Goal: Task Accomplishment & Management: Use online tool/utility

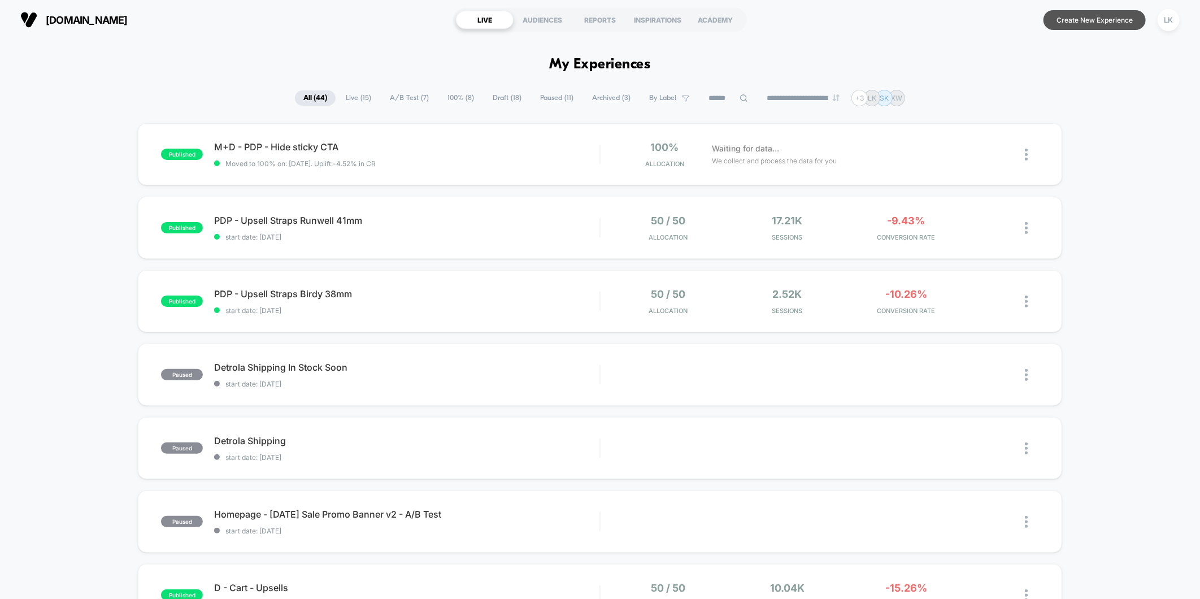
click at [1053, 17] on button "Create New Experience" at bounding box center [1095, 20] width 102 height 20
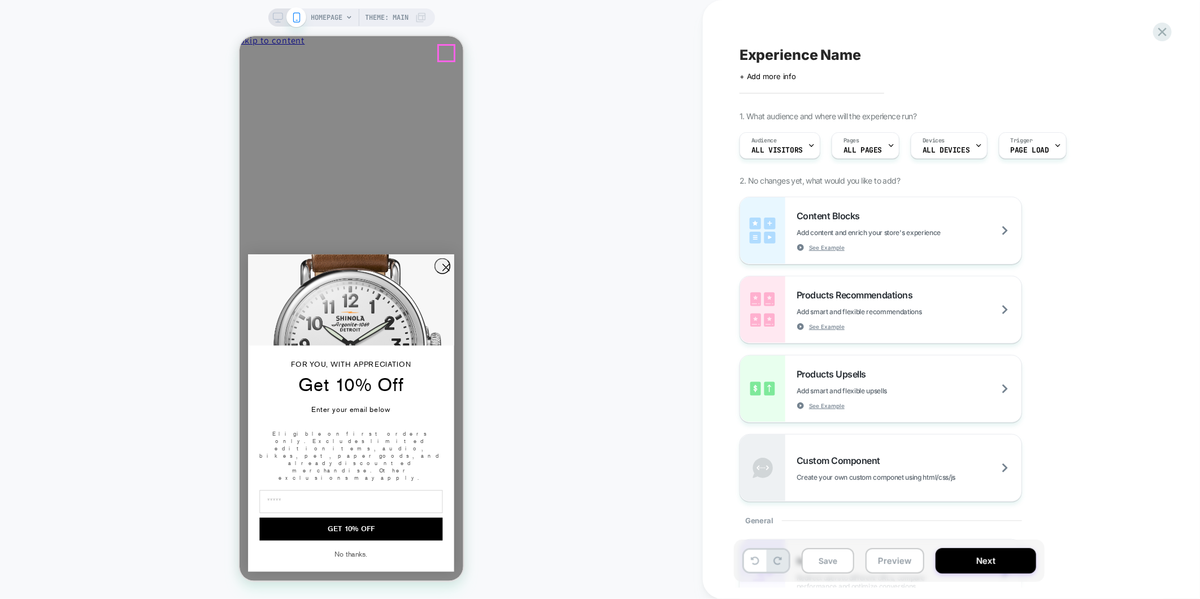
click at [293, 54] on button "Close drawer" at bounding box center [266, 60] width 54 height 12
click at [275, 20] on icon at bounding box center [278, 17] width 10 height 10
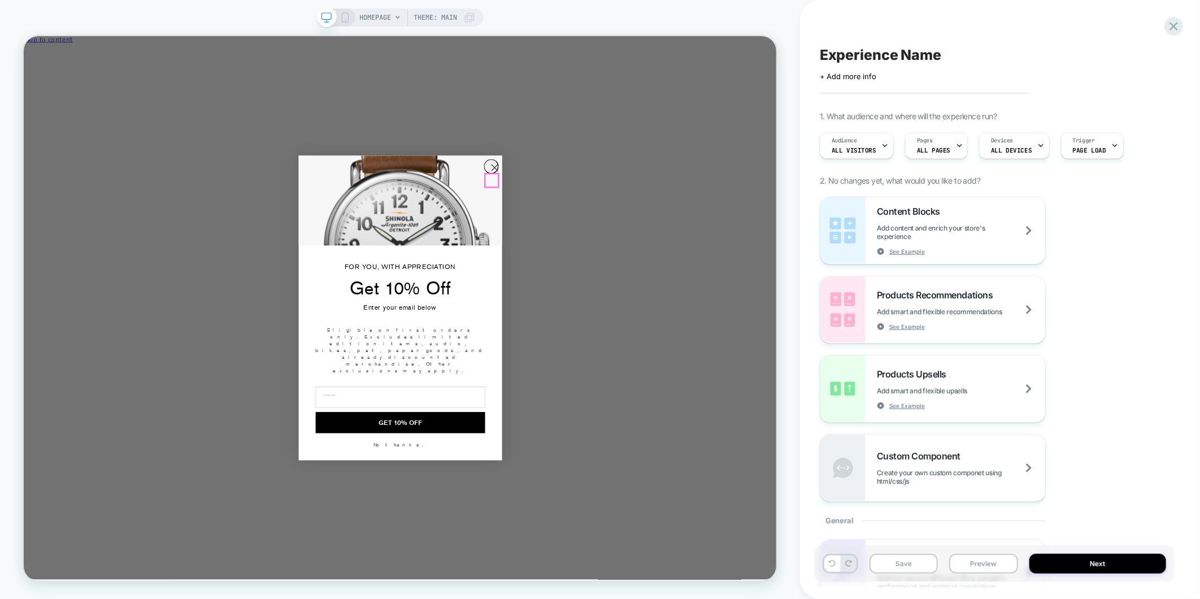
click at [646, 220] on circle "Close dialog" at bounding box center [650, 210] width 19 height 19
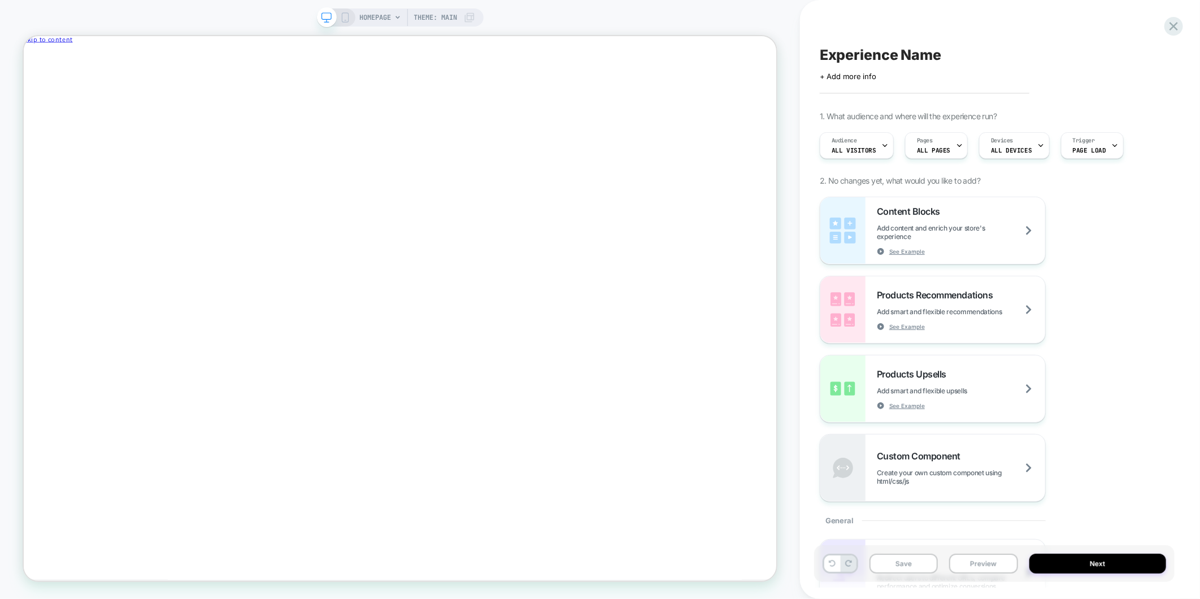
click at [390, 17] on span "HOMEPAGE" at bounding box center [376, 17] width 32 height 18
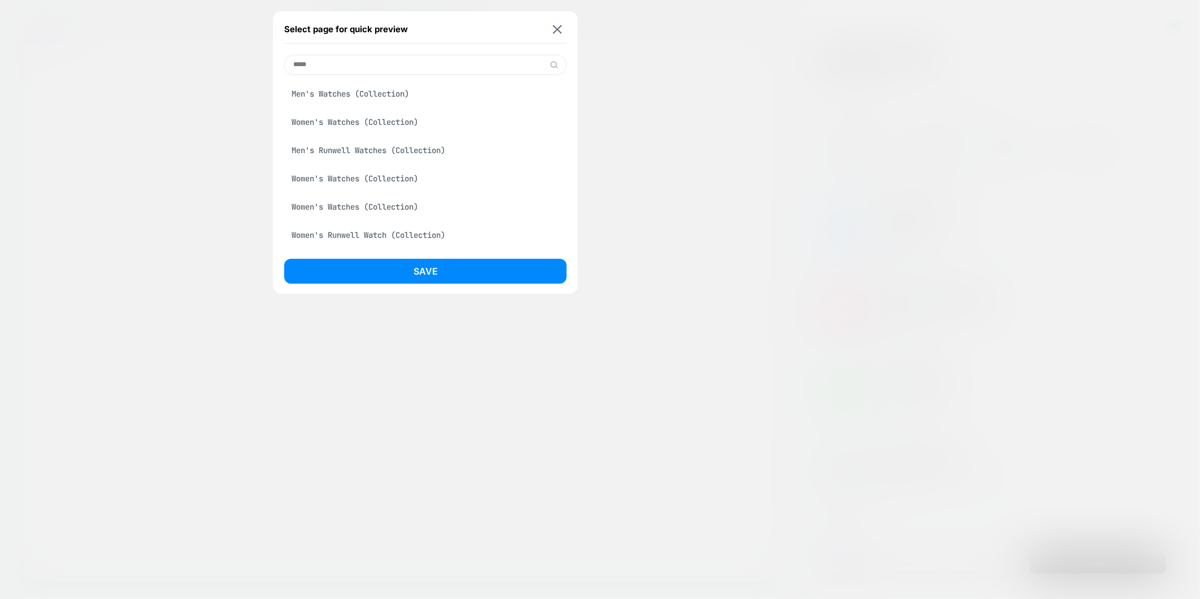
type input "*****"
click at [292, 102] on div "Men's Watches (Collection)" at bounding box center [425, 93] width 283 height 21
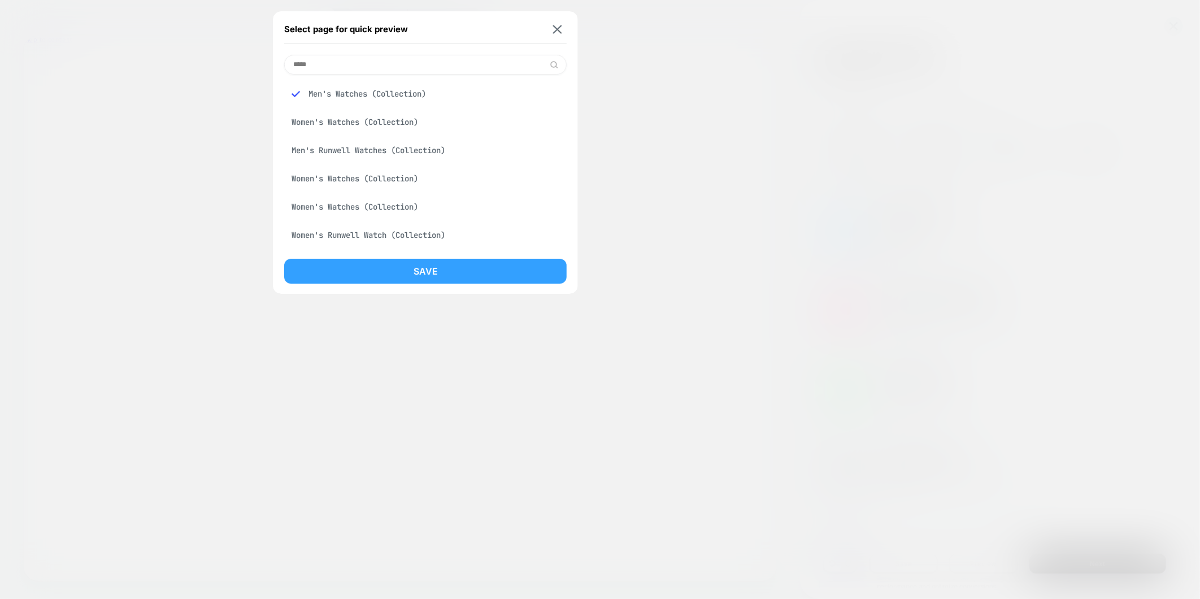
click at [445, 260] on button "Save" at bounding box center [425, 271] width 283 height 25
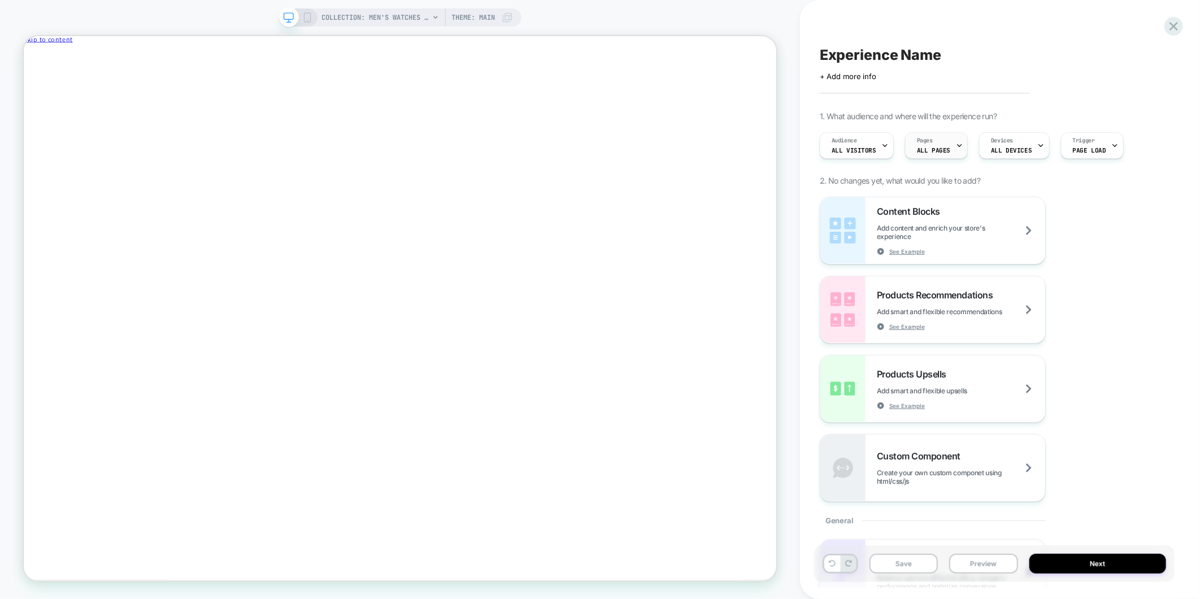
click at [945, 149] on span "ALL PAGES" at bounding box center [933, 150] width 33 height 8
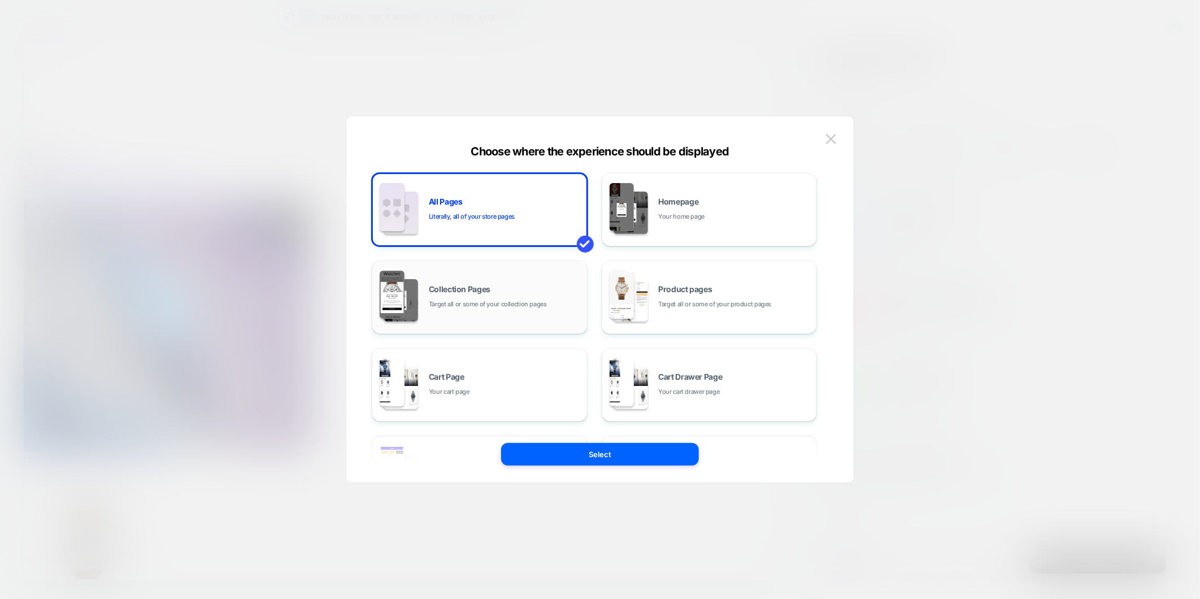
click at [523, 309] on div "Collection Pages Target all or some of your collection pages" at bounding box center [479, 297] width 203 height 62
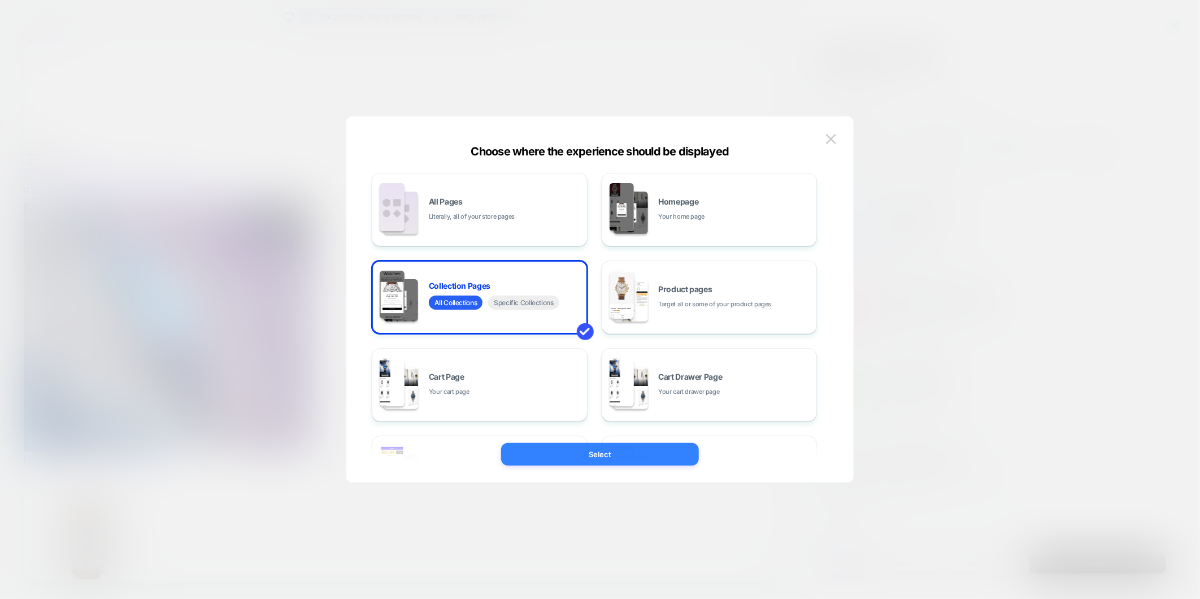
click at [597, 461] on button "Select" at bounding box center [600, 454] width 198 height 23
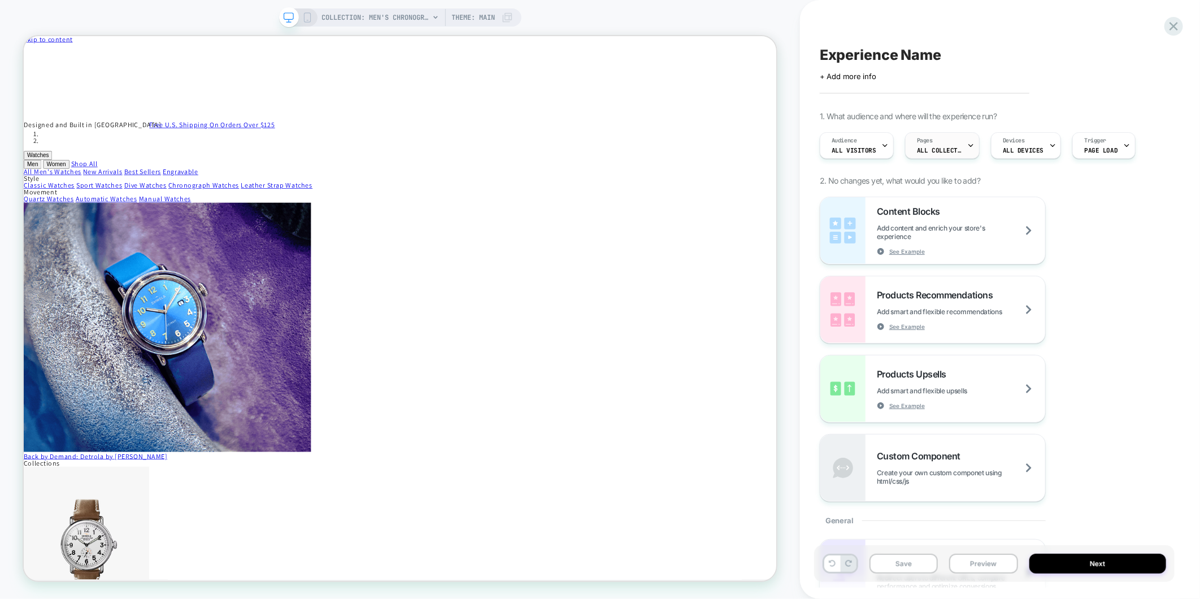
scroll to position [0, 1]
click at [967, 145] on icon at bounding box center [970, 145] width 7 height 7
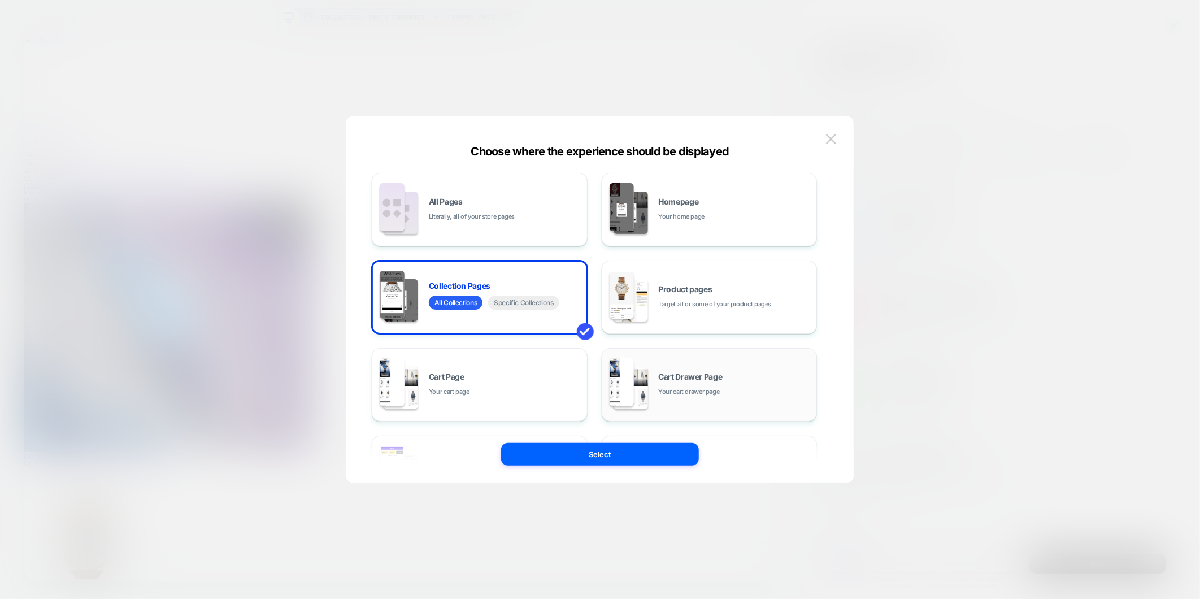
scroll to position [0, 0]
click at [539, 300] on span "Specific Collections" at bounding box center [523, 303] width 71 height 14
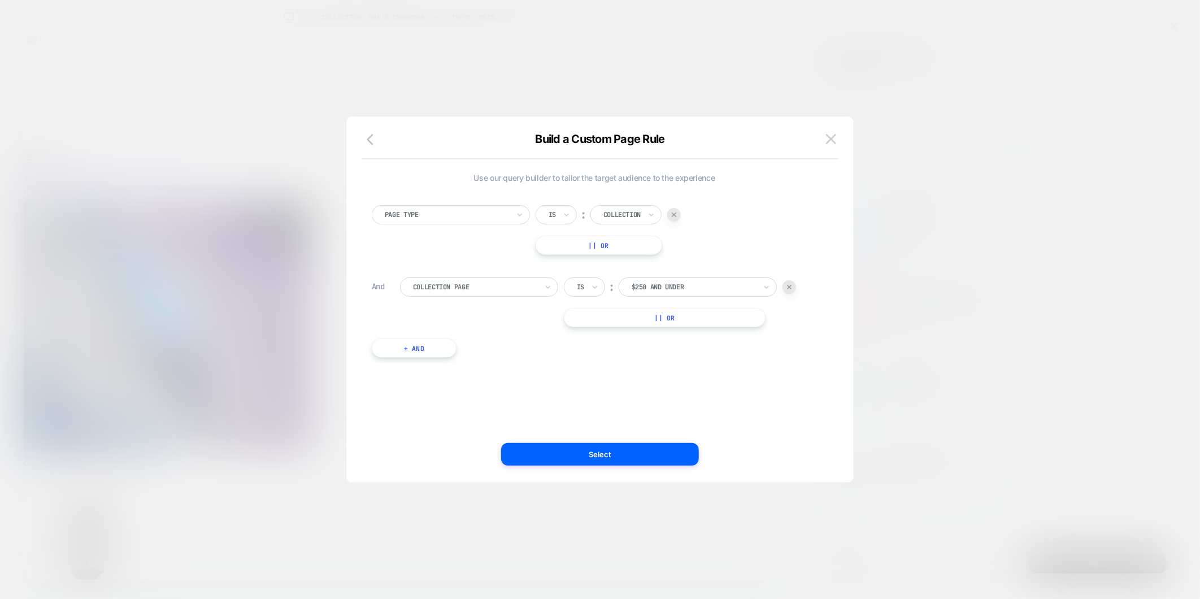
click at [671, 285] on div at bounding box center [694, 287] width 124 height 10
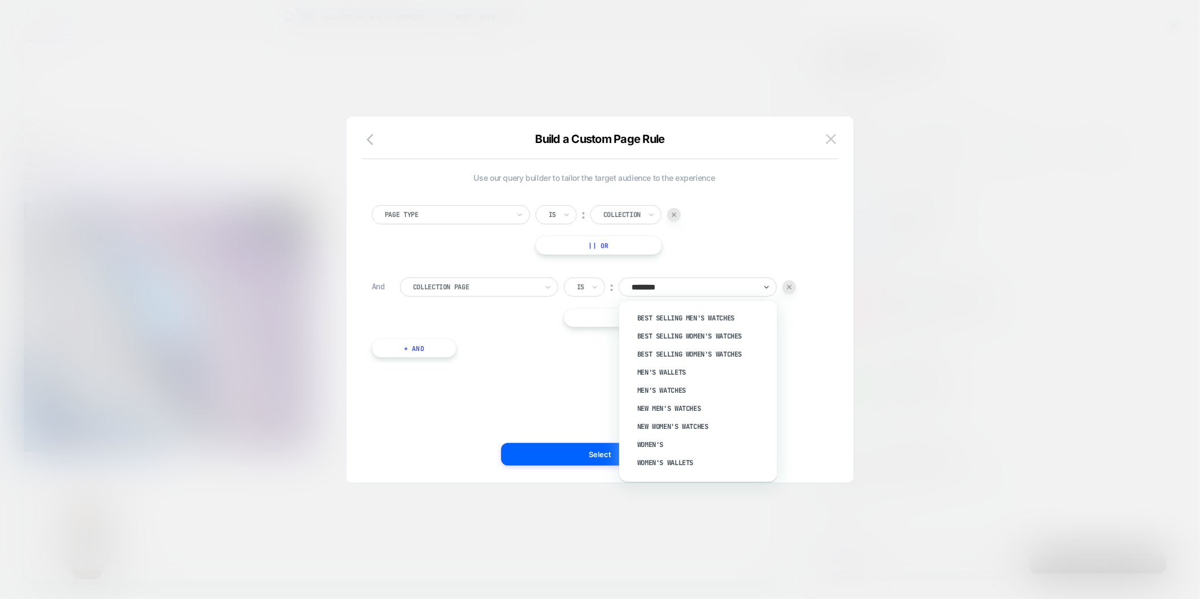
type input "*********"
click at [653, 372] on div "Men's Watches" at bounding box center [704, 372] width 147 height 18
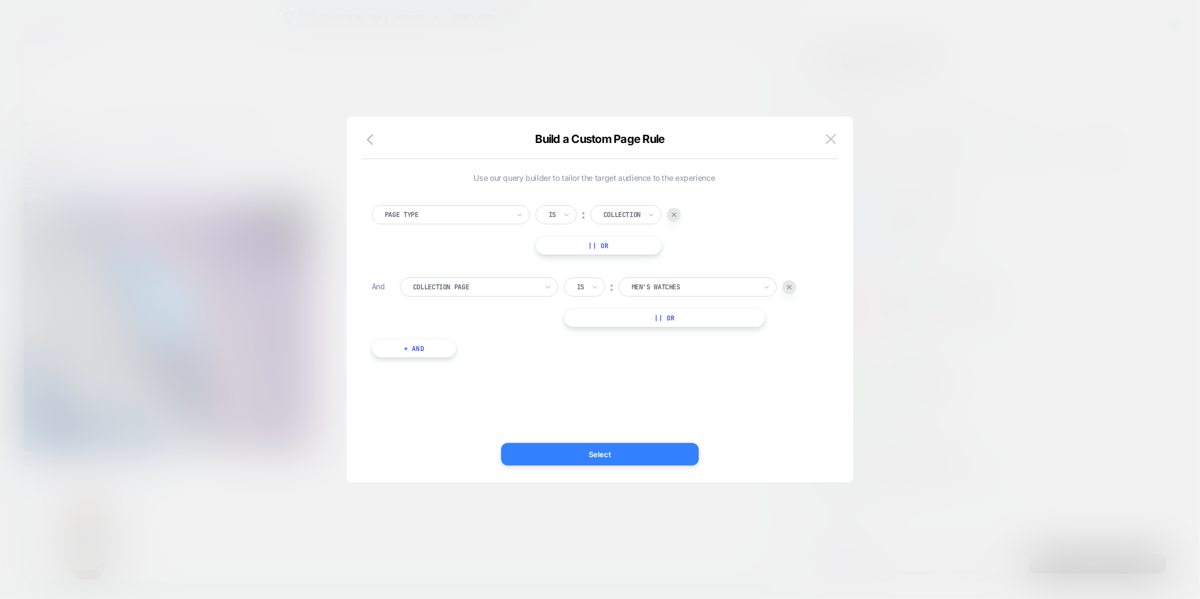
click at [665, 454] on button "Select" at bounding box center [600, 454] width 198 height 23
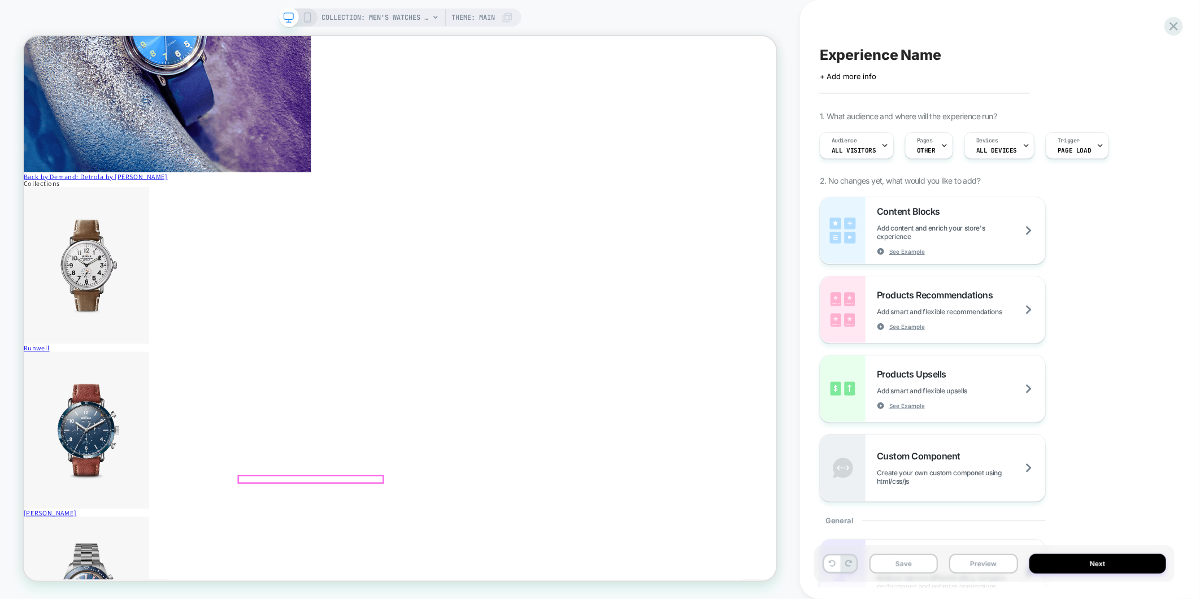
scroll to position [376, 0]
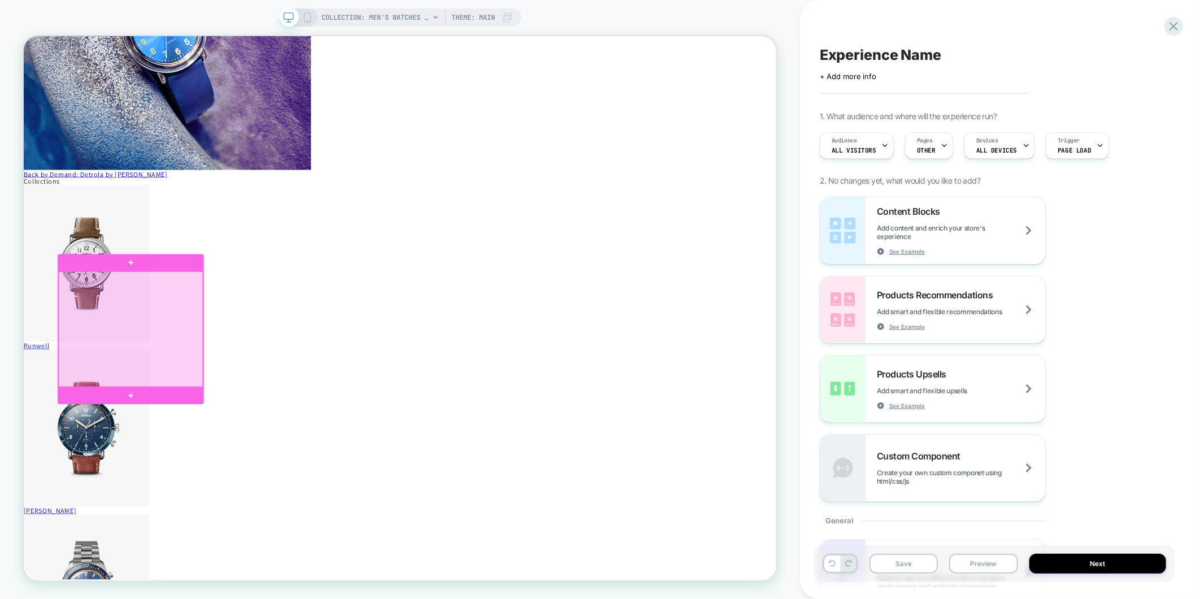
click at [191, 468] on div at bounding box center [166, 426] width 193 height 154
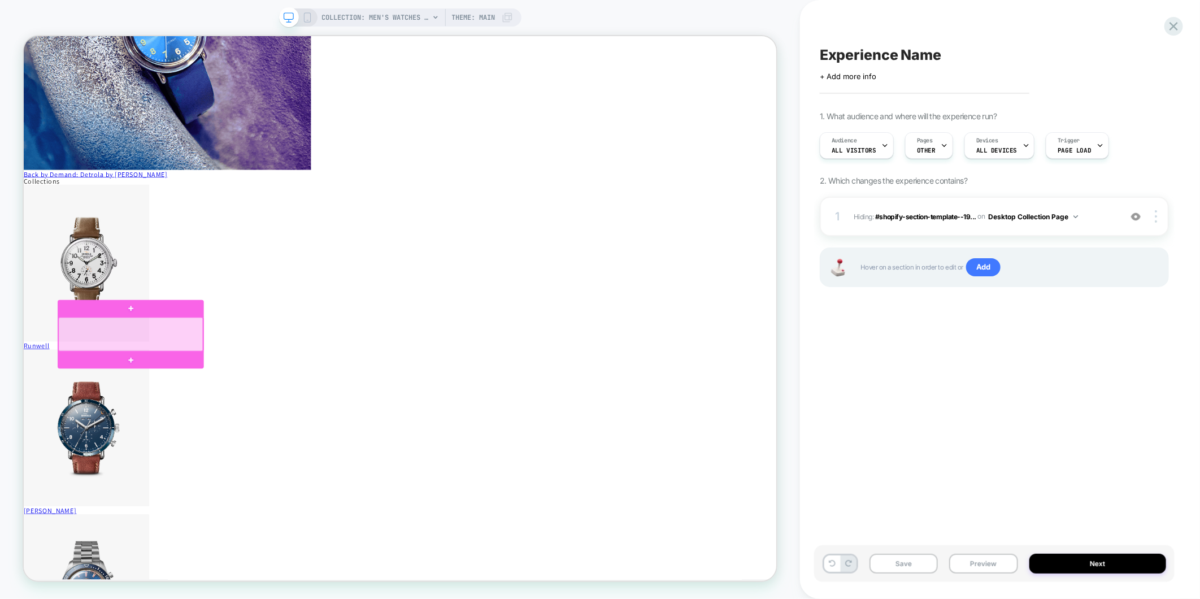
click at [142, 433] on div at bounding box center [166, 432] width 193 height 45
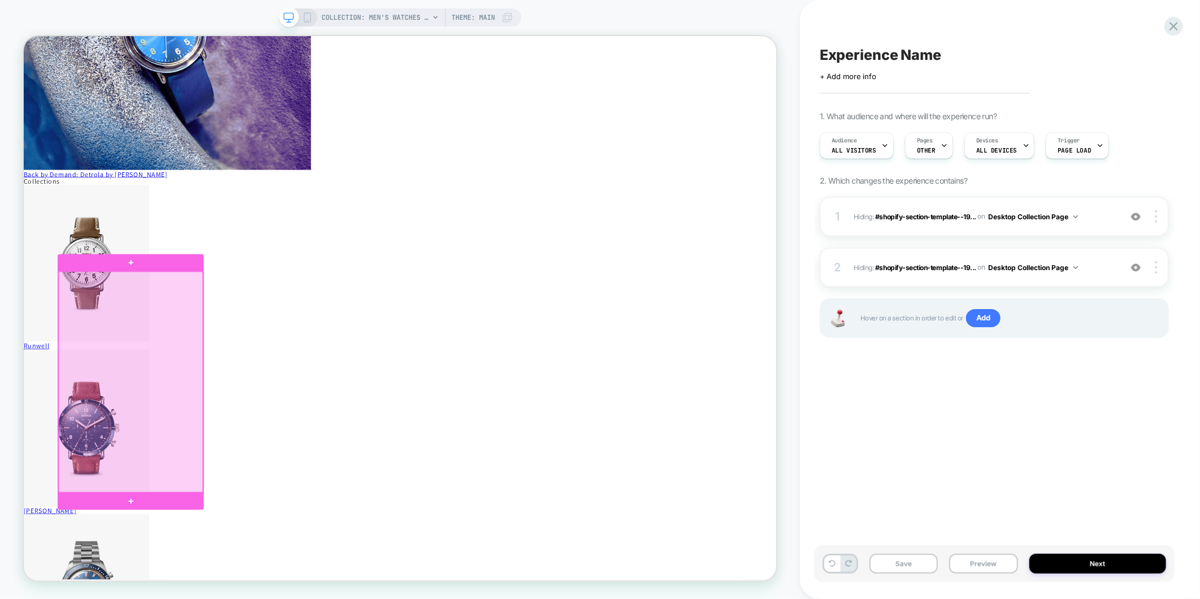
click at [183, 494] on div at bounding box center [166, 496] width 193 height 294
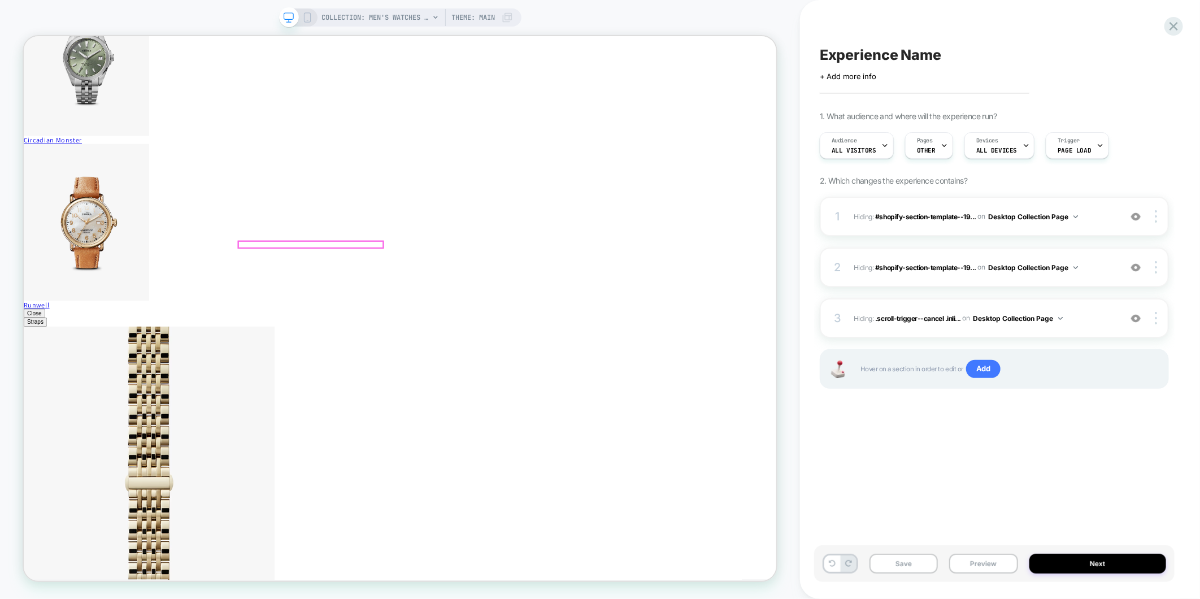
scroll to position [3641, 0]
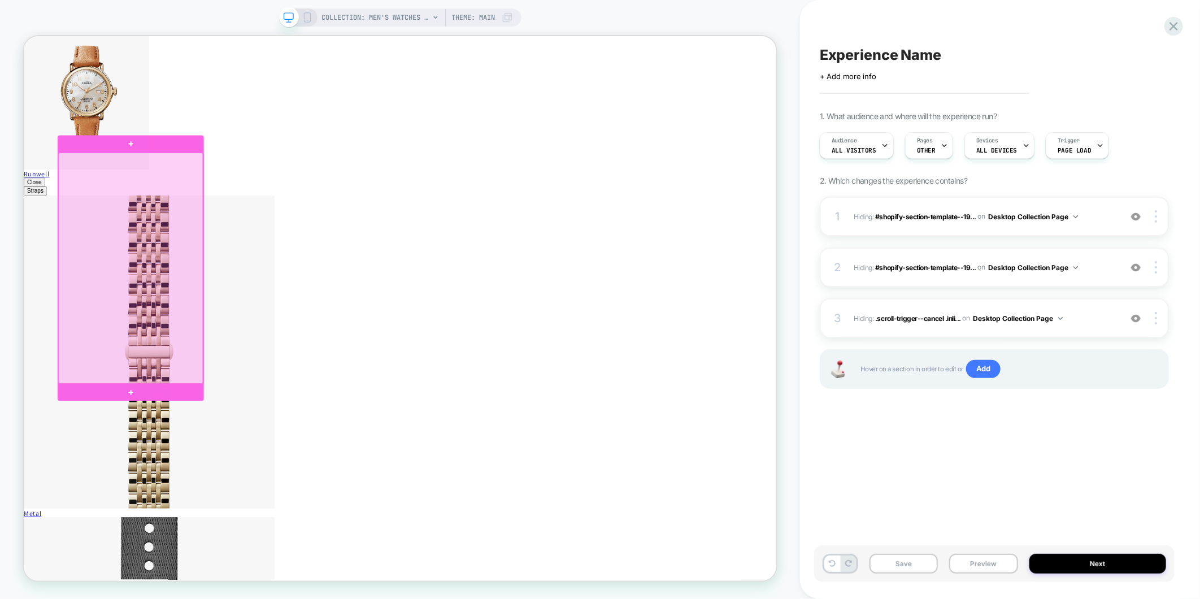
click at [155, 477] on div at bounding box center [166, 345] width 193 height 308
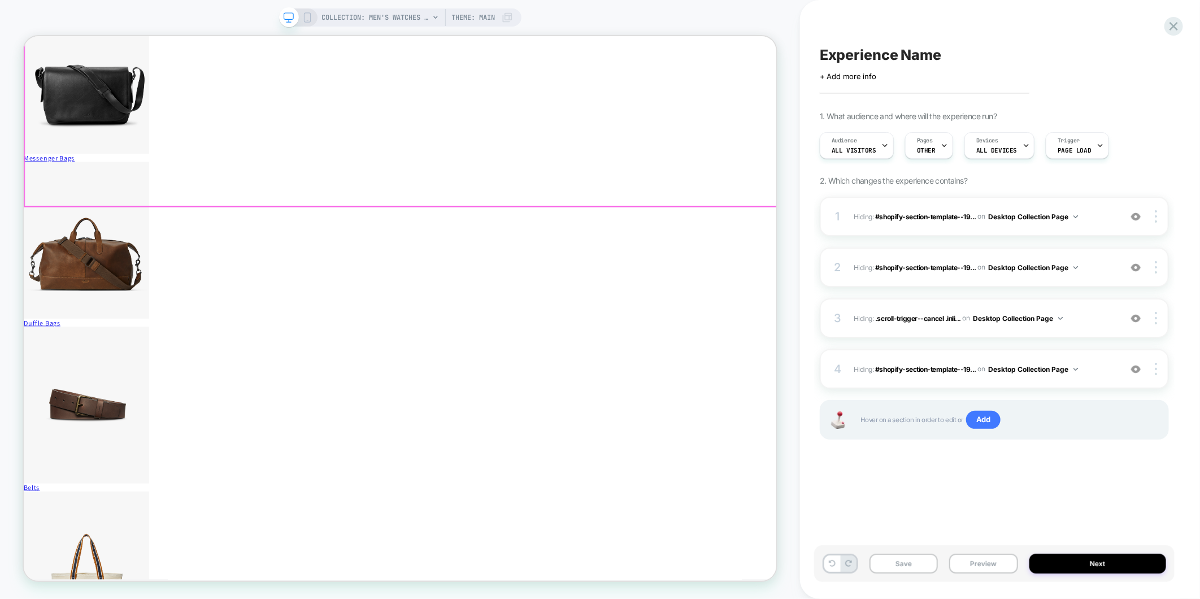
scroll to position [6655, 0]
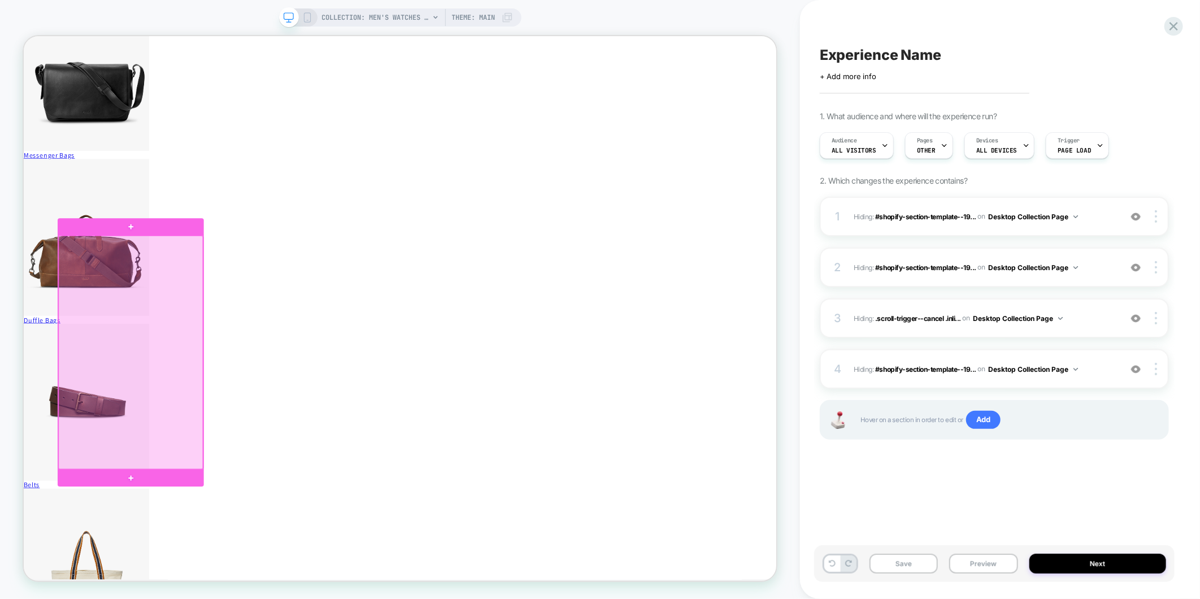
click at [196, 597] on div at bounding box center [166, 457] width 193 height 311
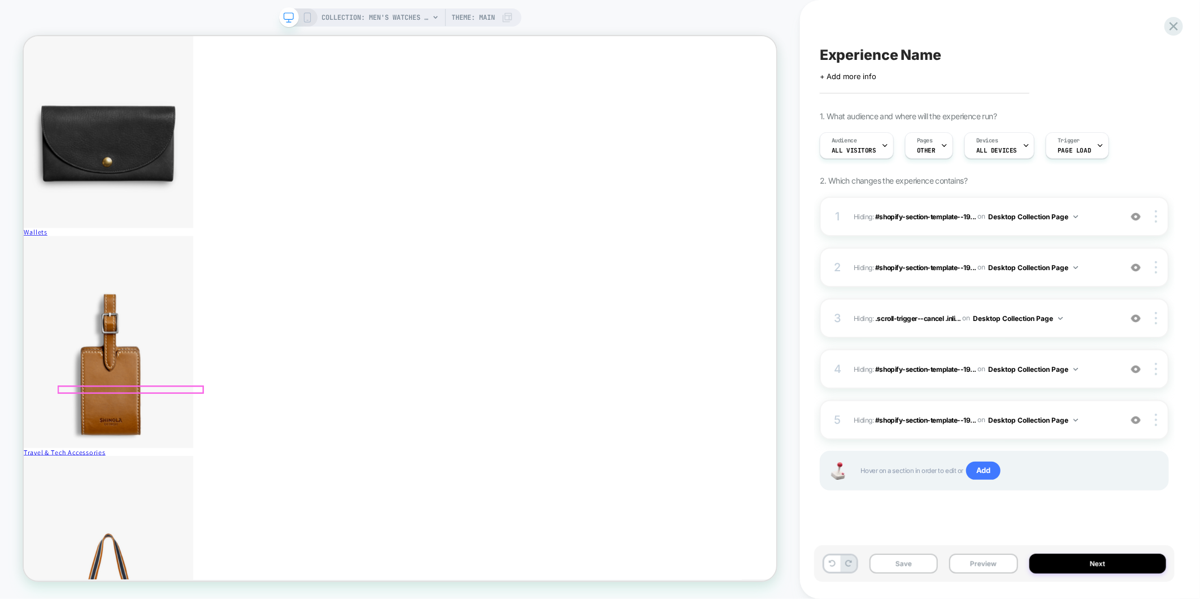
scroll to position [8353, 0]
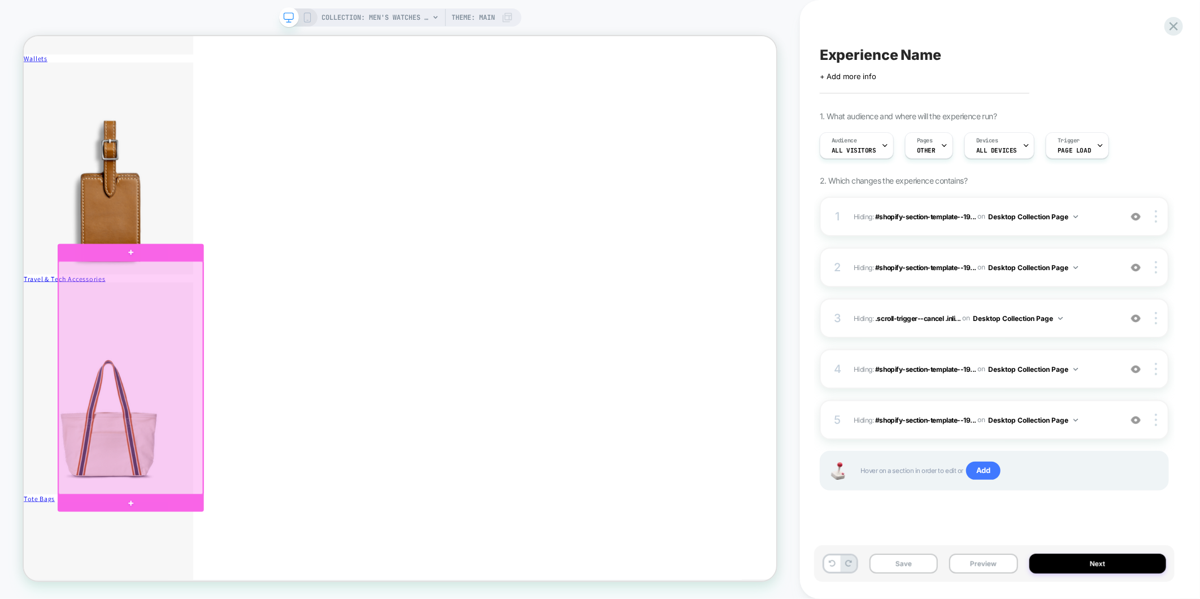
click at [215, 506] on div at bounding box center [166, 491] width 193 height 311
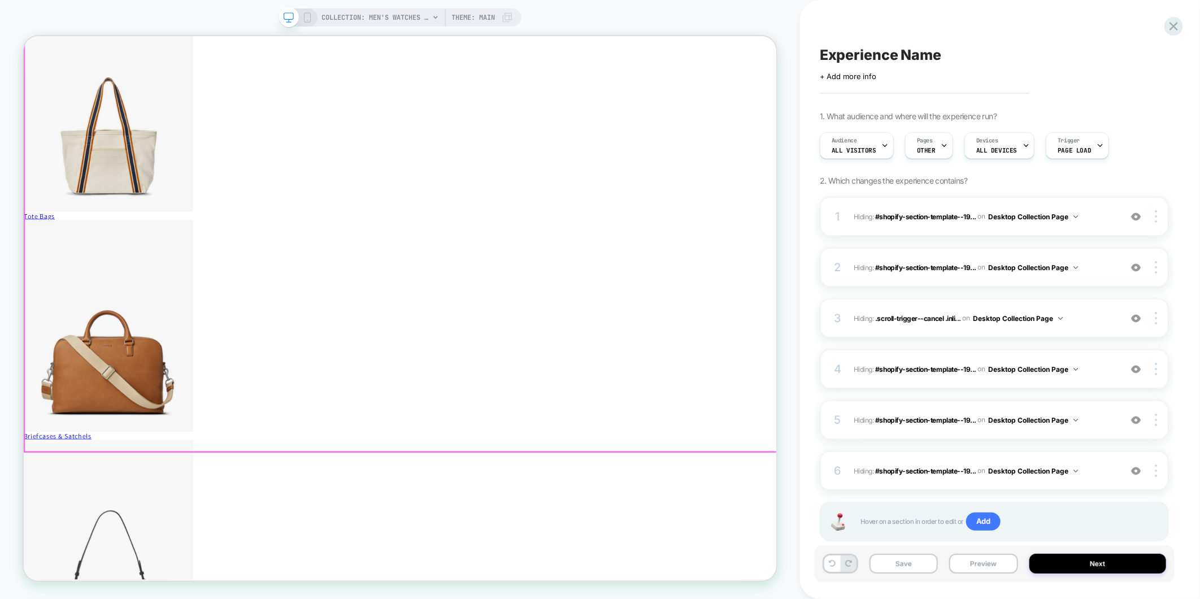
scroll to position [9106, 0]
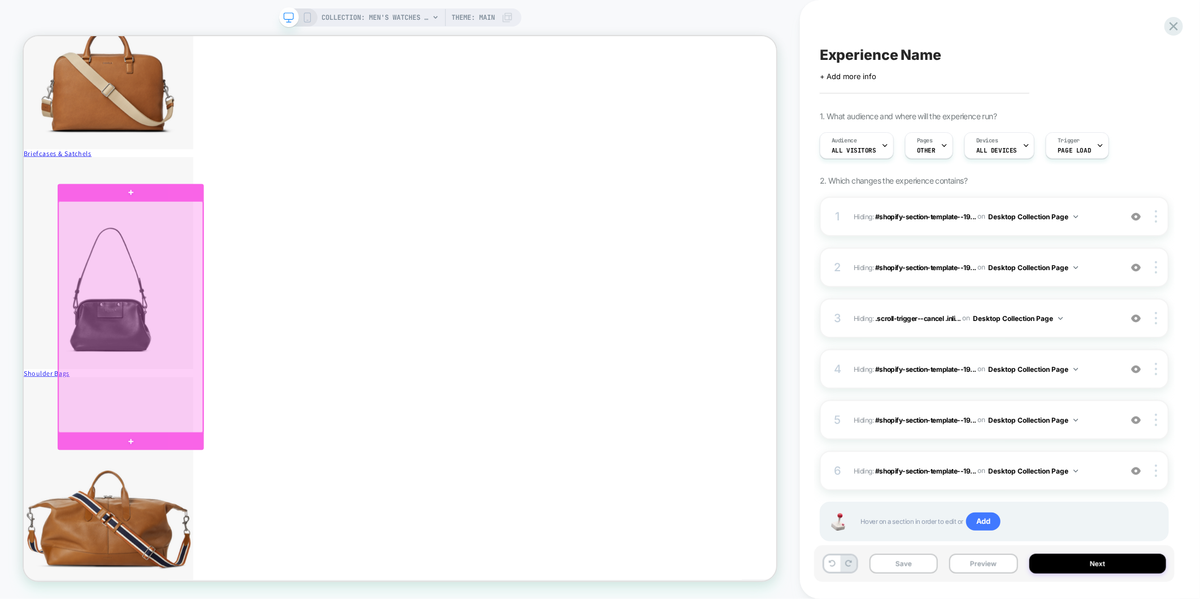
click at [168, 518] on div at bounding box center [166, 410] width 193 height 308
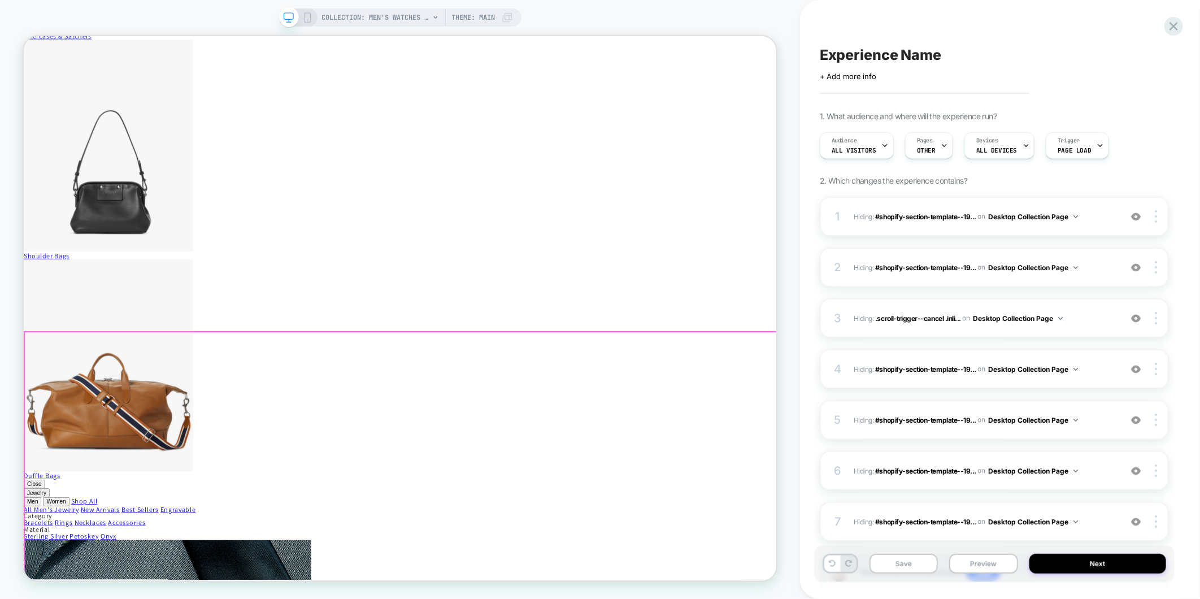
scroll to position [9495, 0]
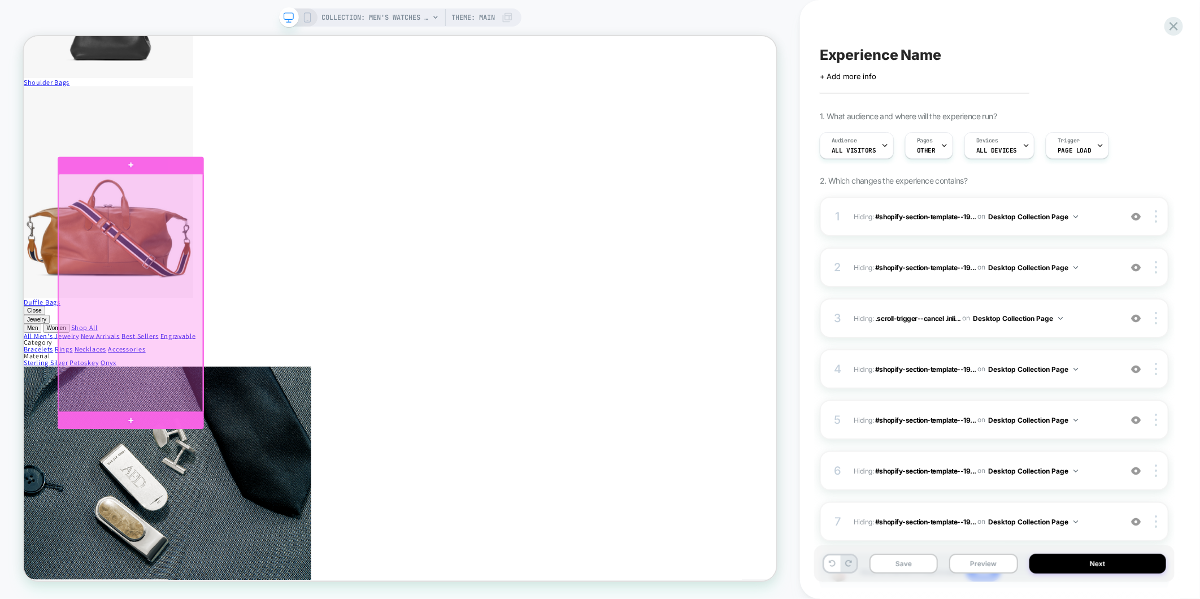
click at [207, 491] on div at bounding box center [166, 378] width 193 height 318
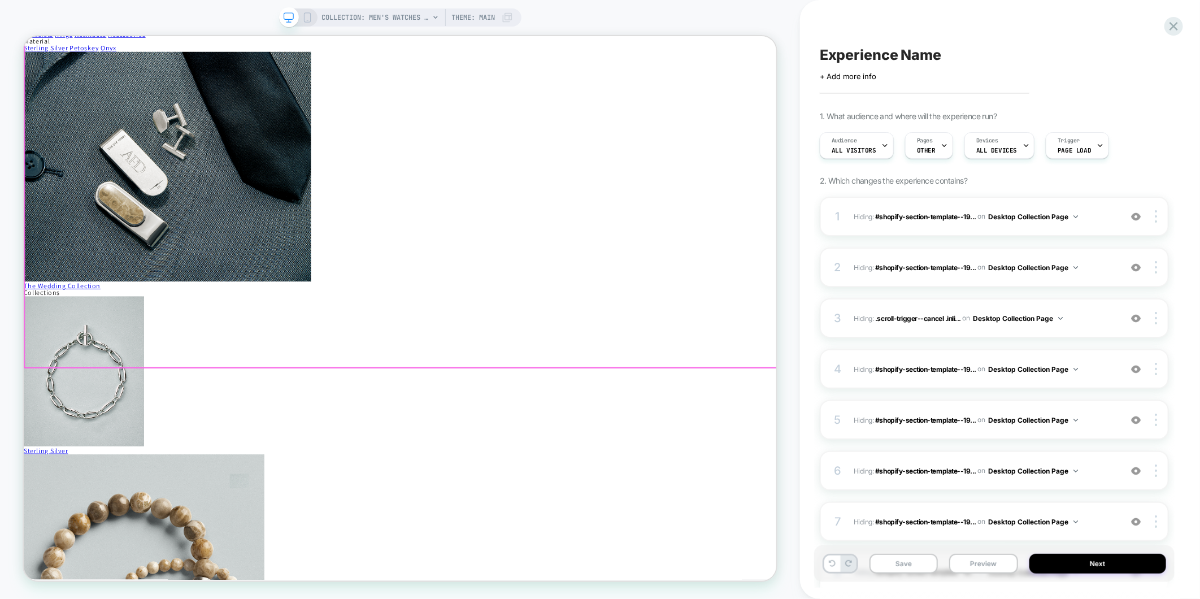
scroll to position [10185, 0]
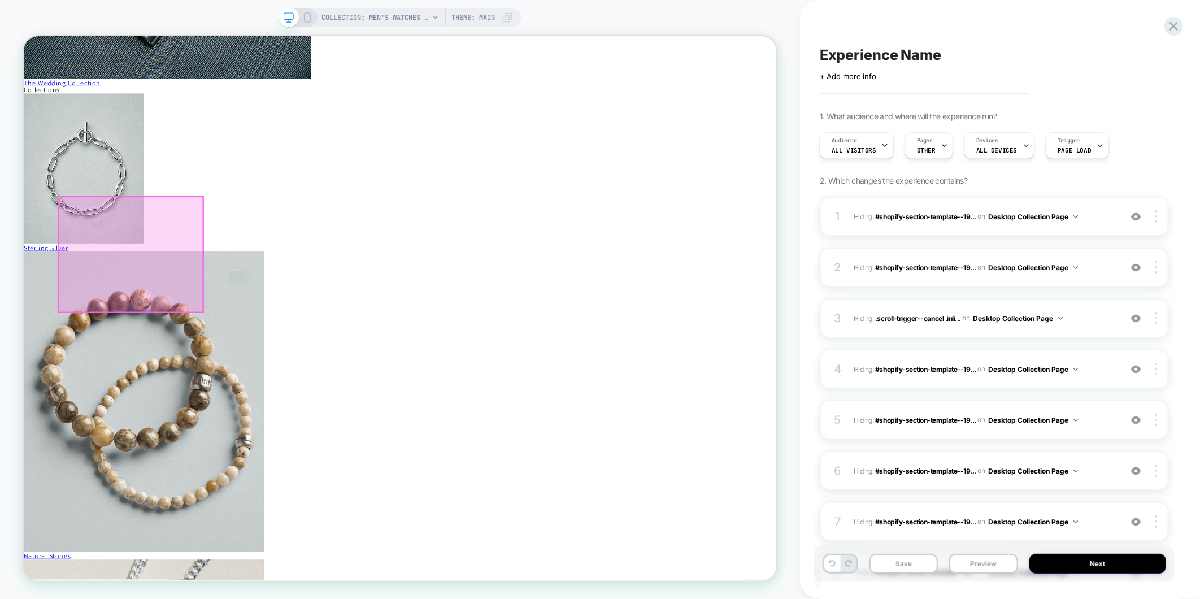
click at [168, 378] on div at bounding box center [166, 327] width 193 height 154
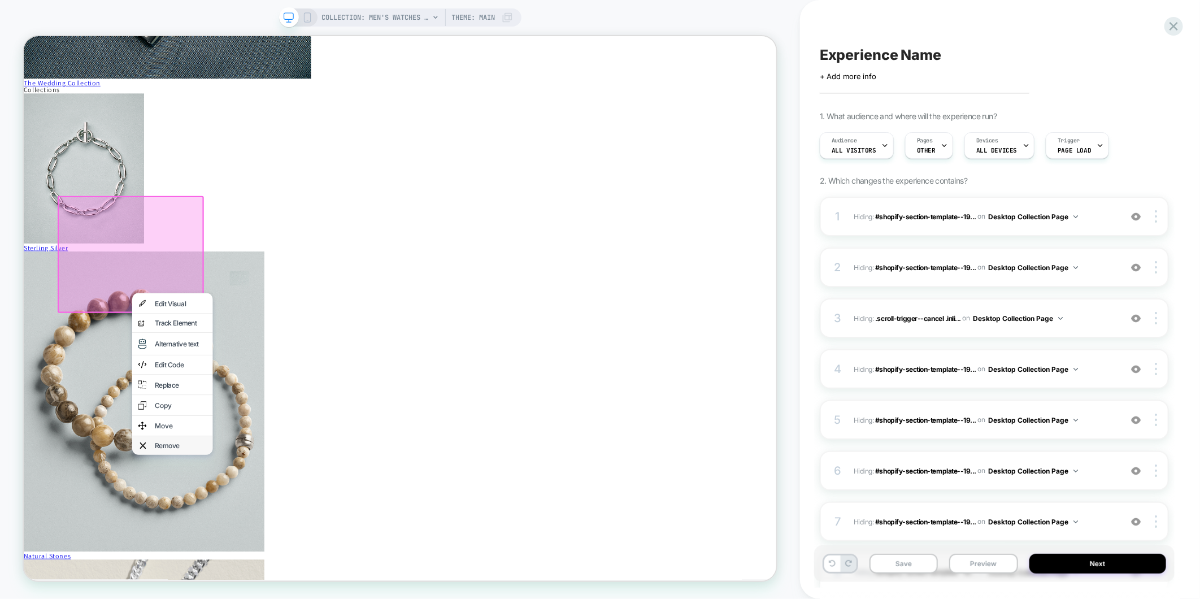
click at [207, 577] on div "Remove" at bounding box center [232, 581] width 69 height 9
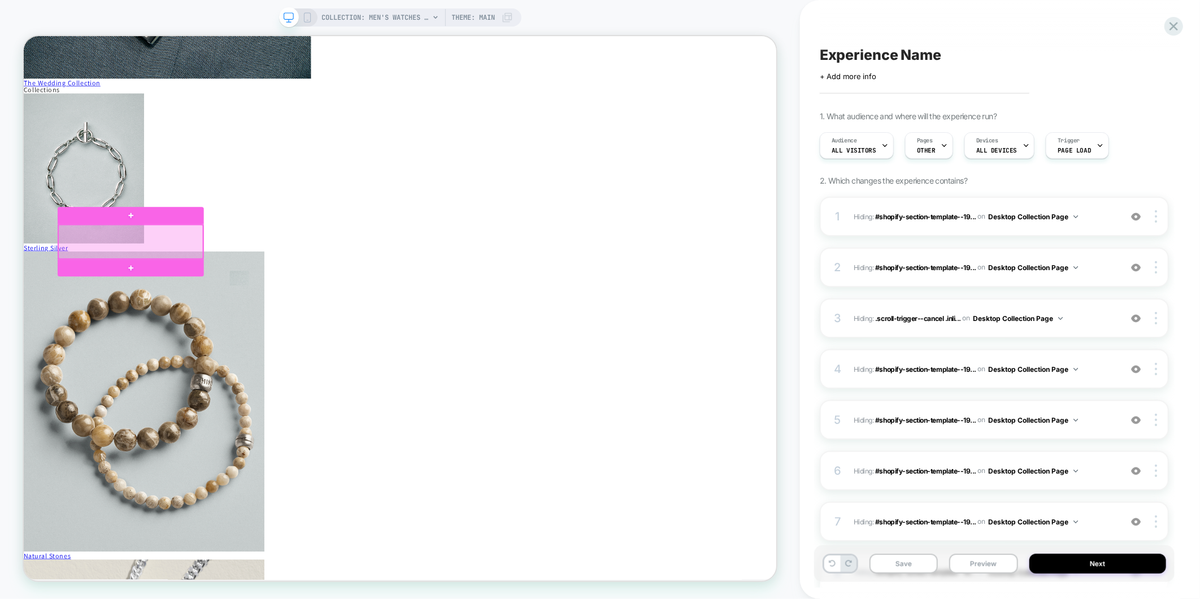
click at [176, 324] on div at bounding box center [166, 309] width 193 height 45
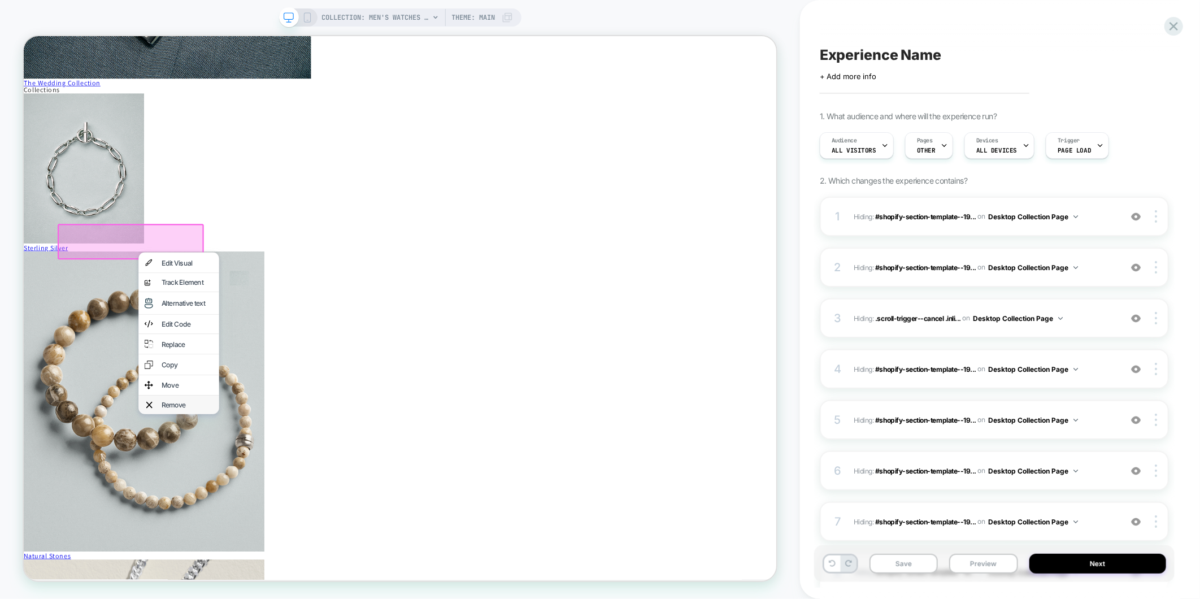
click at [240, 523] on div "Remove" at bounding box center [241, 527] width 69 height 9
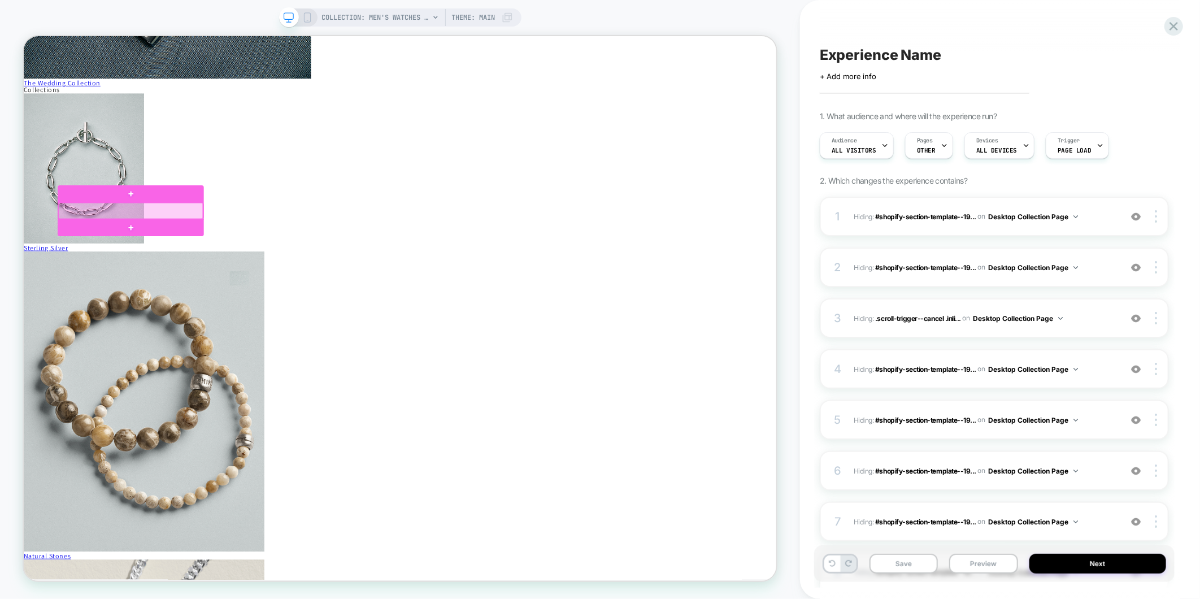
click at [206, 268] on div at bounding box center [166, 268] width 193 height 21
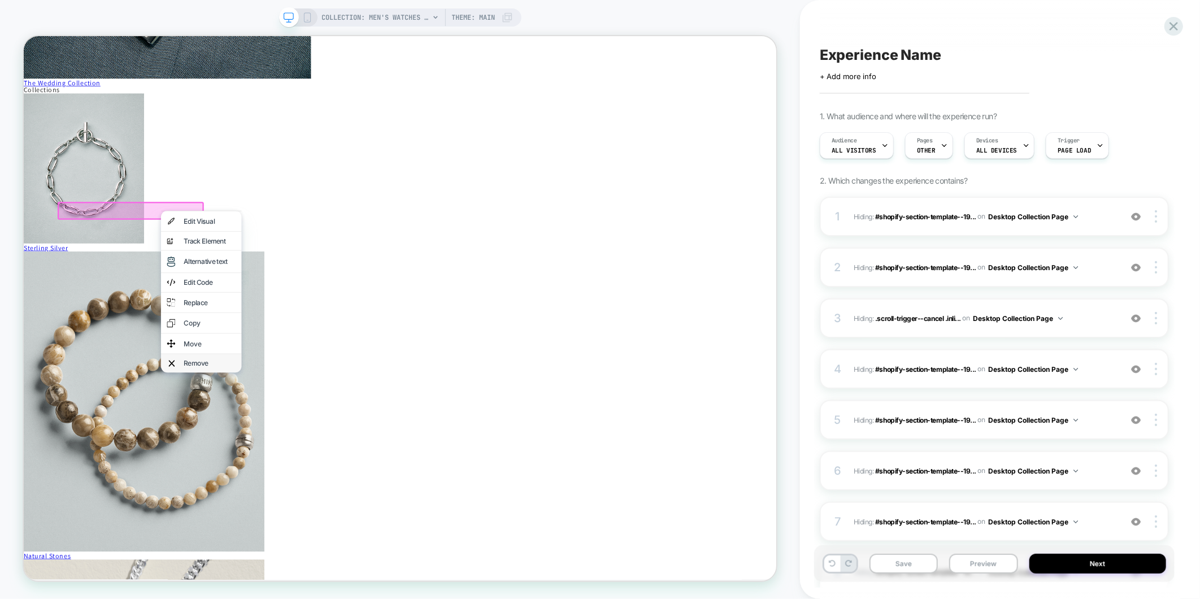
click at [269, 467] on div "Remove" at bounding box center [271, 471] width 69 height 9
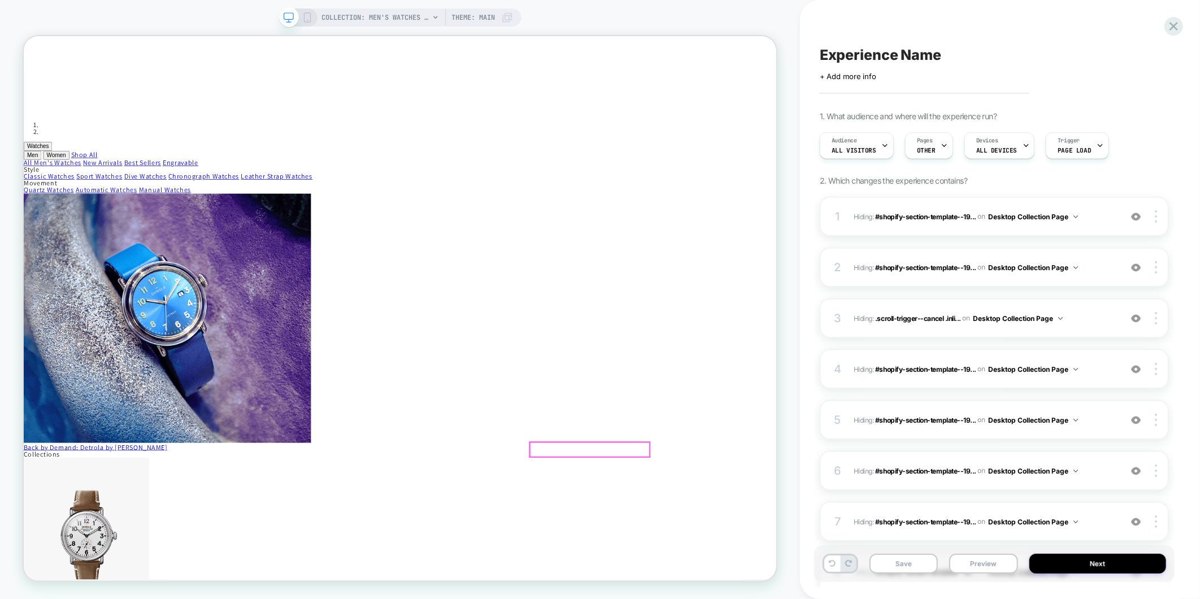
scroll to position [0, 0]
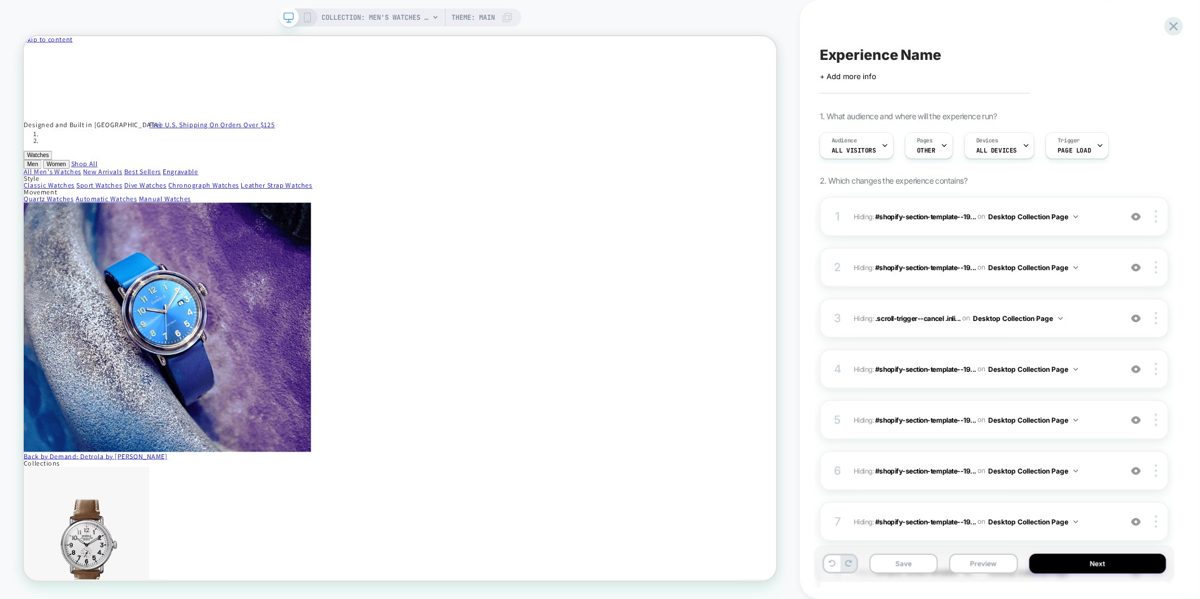
click at [890, 67] on div "Click to edit experience details + Add more info" at bounding box center [994, 72] width 349 height 18
click at [886, 81] on div "Experience Name Click to edit experience details + Add more info 1. What audien…" at bounding box center [994, 299] width 361 height 576
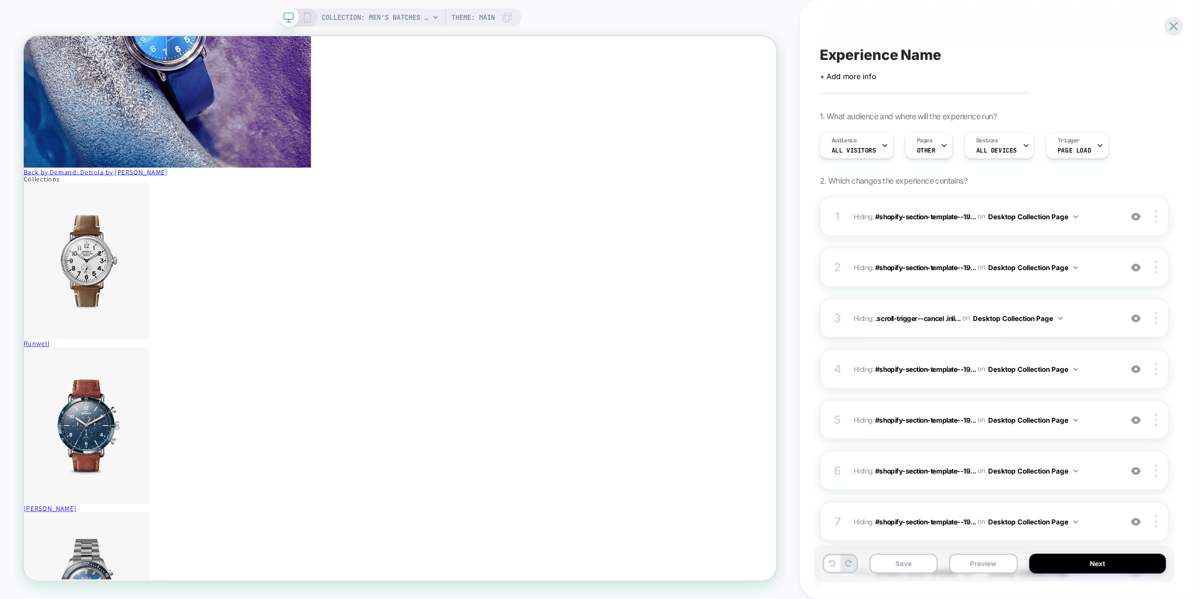
scroll to position [376, 0]
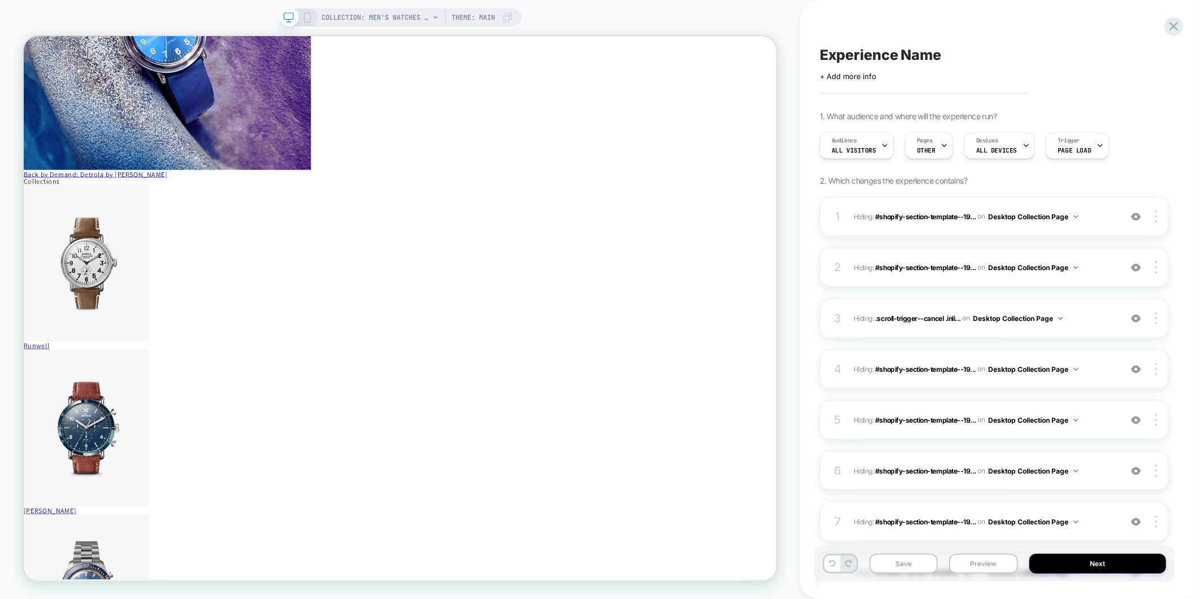
click at [878, 55] on span "Experience Name" at bounding box center [880, 54] width 121 height 17
type textarea "**********"
click at [901, 562] on button "Save" at bounding box center [904, 564] width 68 height 20
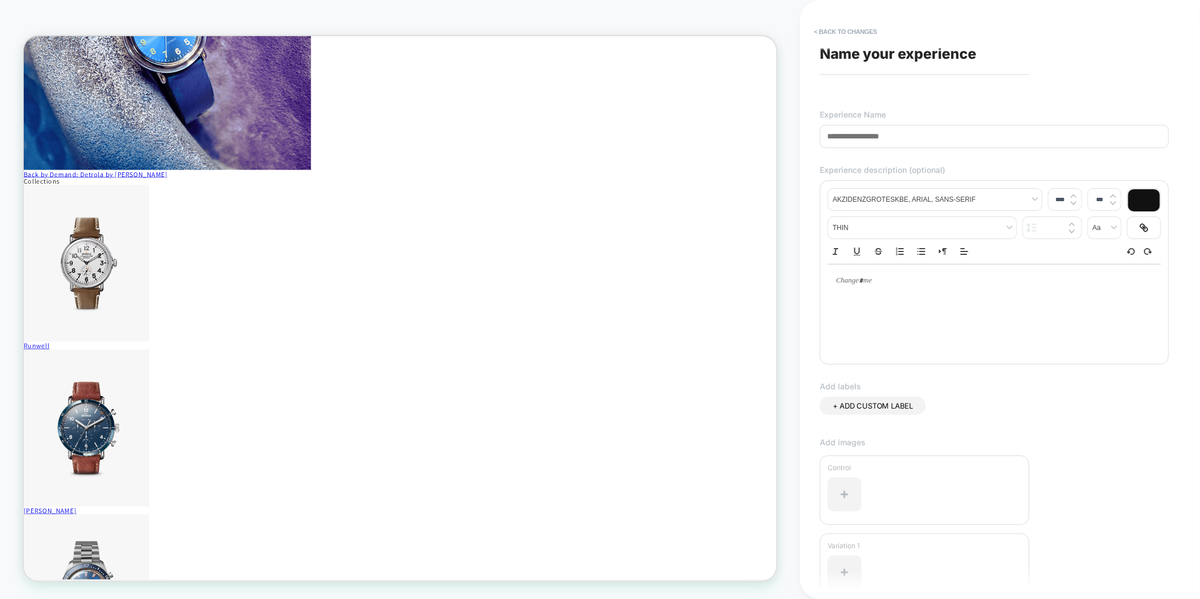
click at [869, 133] on input at bounding box center [994, 136] width 349 height 23
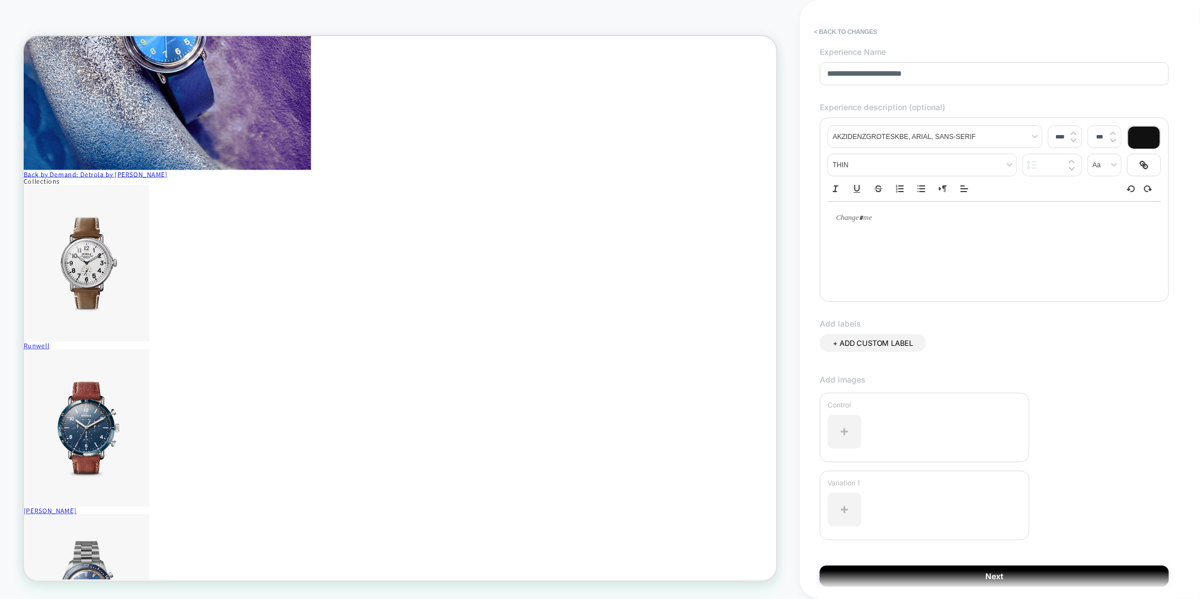
scroll to position [105, 0]
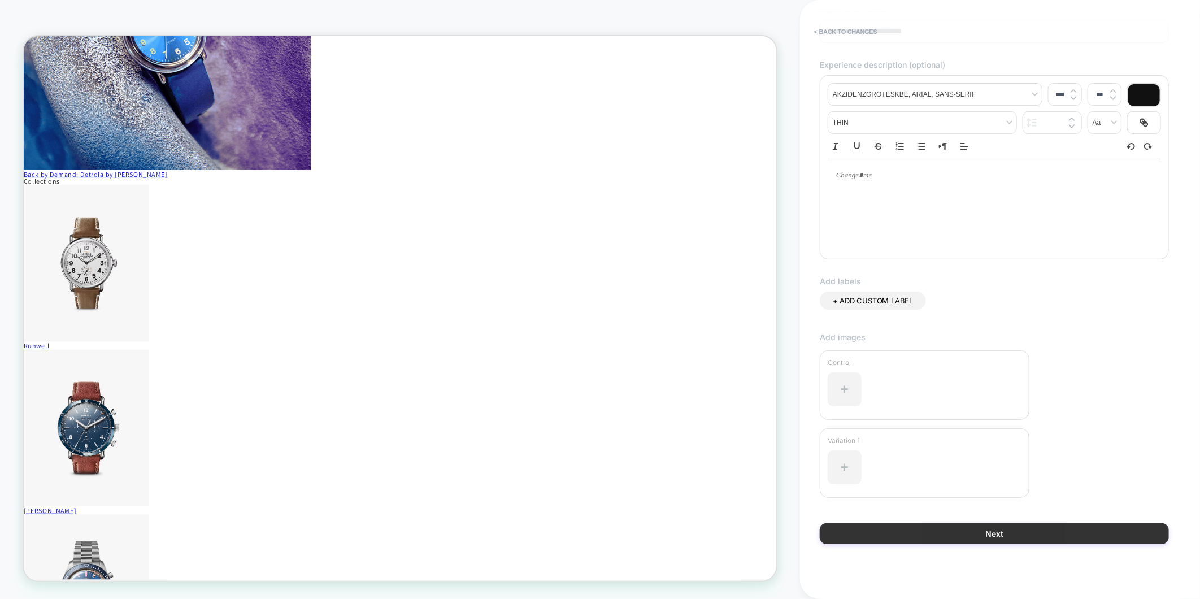
type input "**********"
click at [962, 540] on button "Next" at bounding box center [994, 533] width 349 height 21
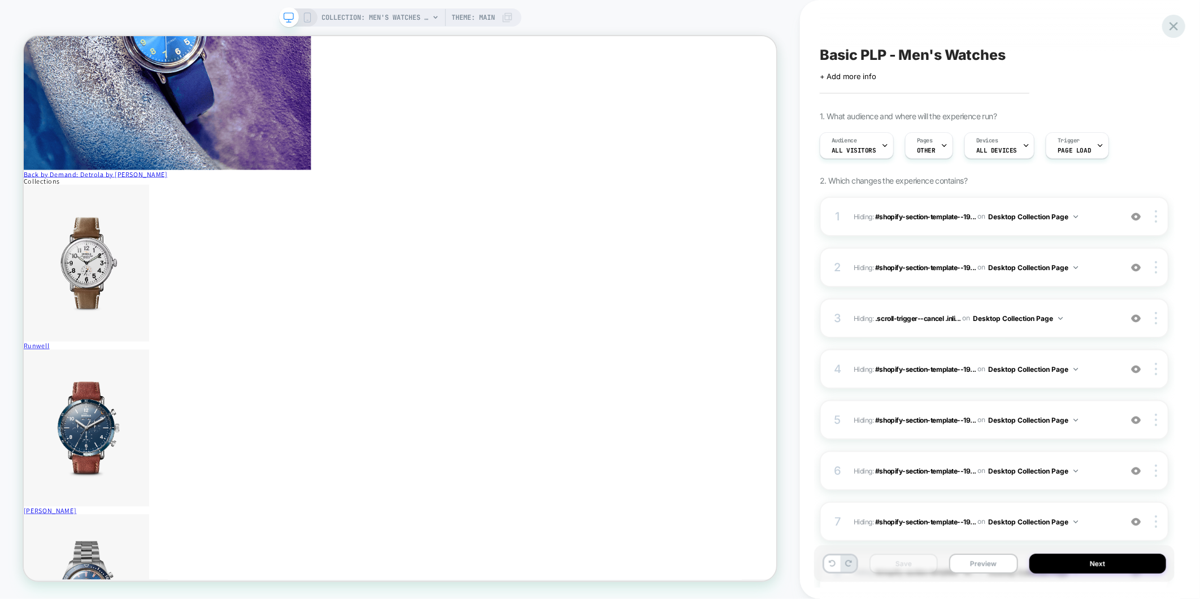
click at [1173, 27] on icon at bounding box center [1174, 26] width 8 height 8
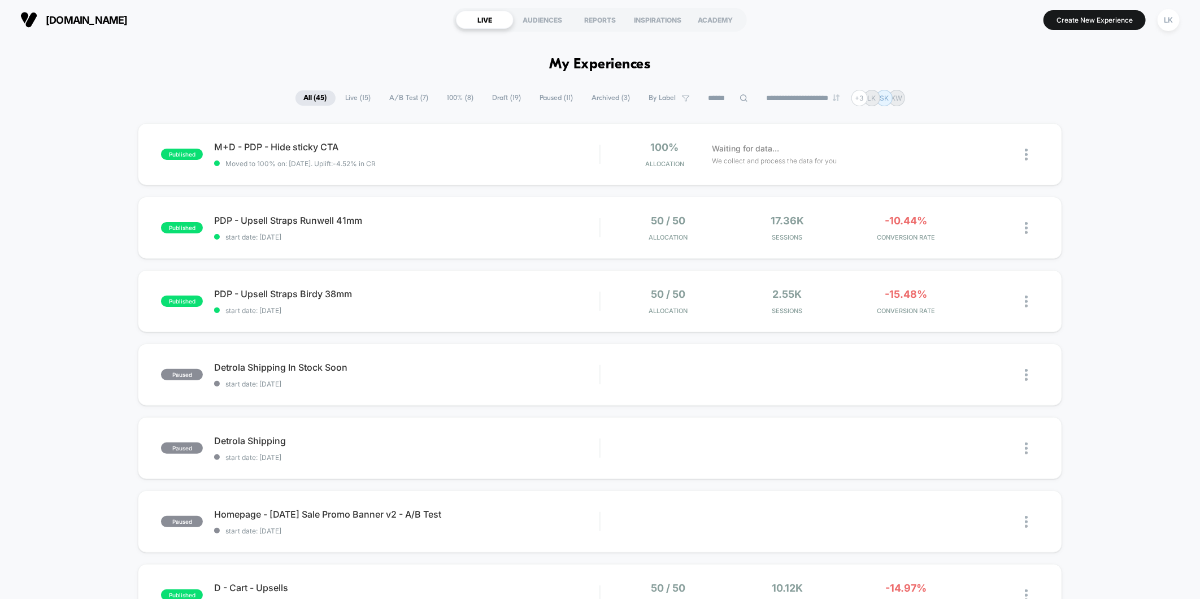
click at [507, 100] on span "Draft ( 19 )" at bounding box center [507, 97] width 46 height 15
